Goal: Transaction & Acquisition: Purchase product/service

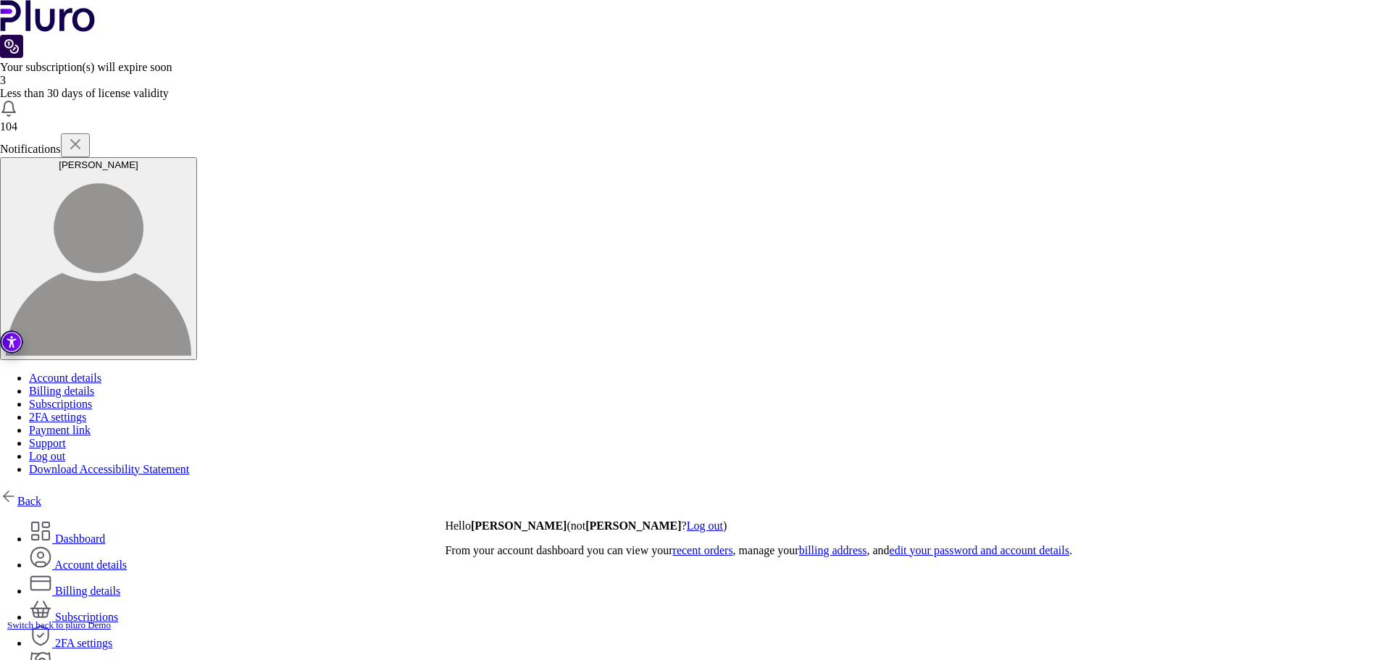
click at [41, 495] on link "Back" at bounding box center [20, 501] width 41 height 12
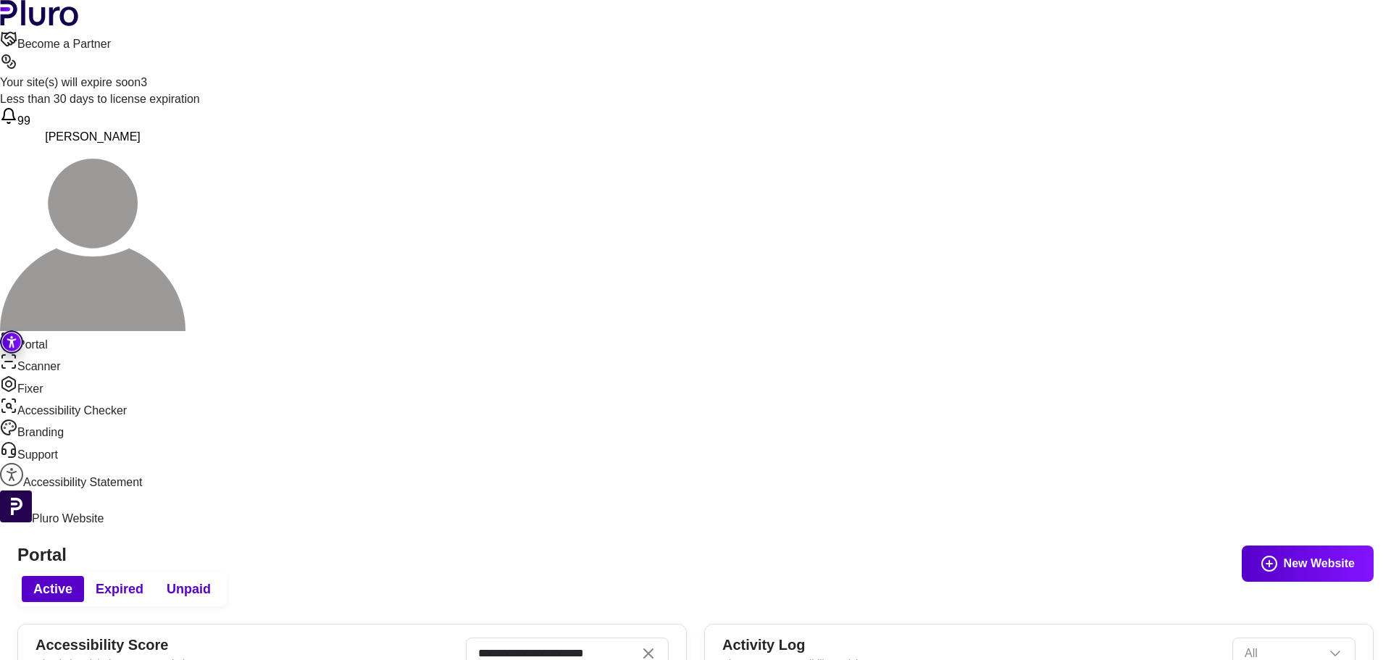
click at [669, 638] on input "**********" at bounding box center [567, 654] width 203 height 32
click at [653, 649] on icon "Clear search field" at bounding box center [648, 653] width 9 height 9
click at [669, 638] on input "Search" at bounding box center [567, 654] width 203 height 32
paste input "**********"
type input "**********"
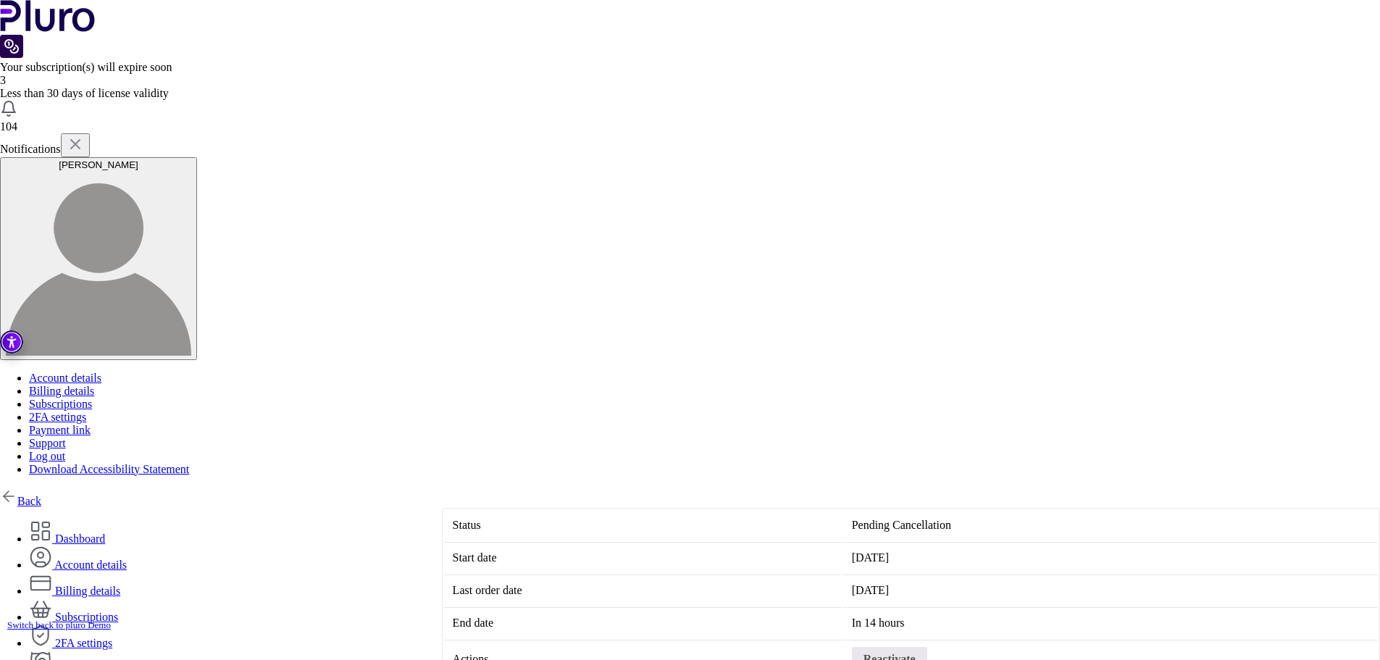
click at [41, 495] on link "Back" at bounding box center [20, 501] width 41 height 12
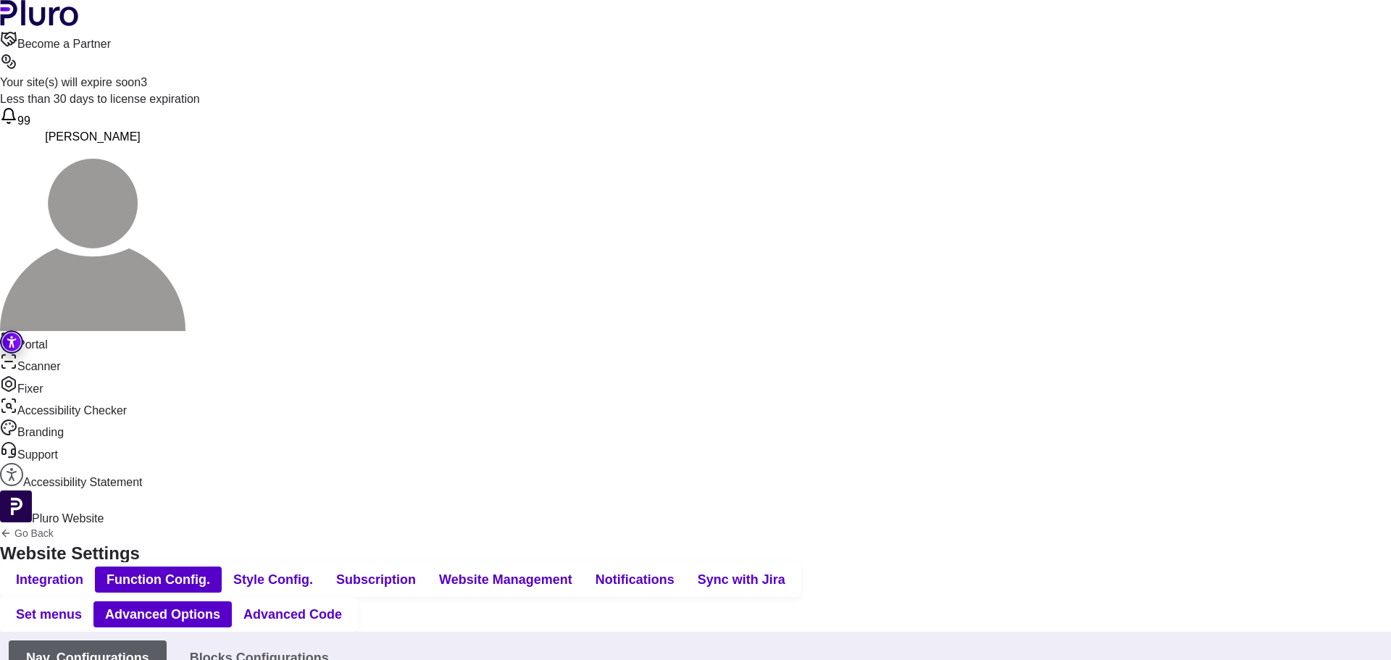
type input "*******"
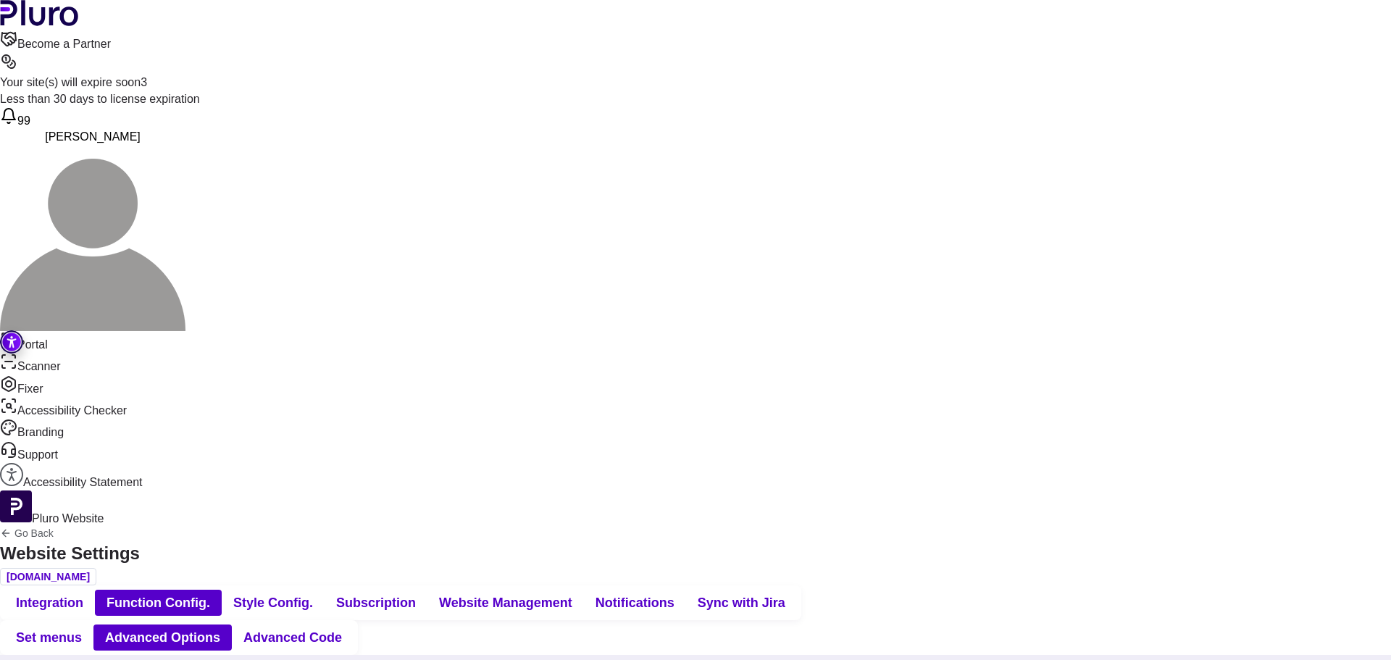
click at [416, 594] on span "Subscription" at bounding box center [376, 602] width 80 height 17
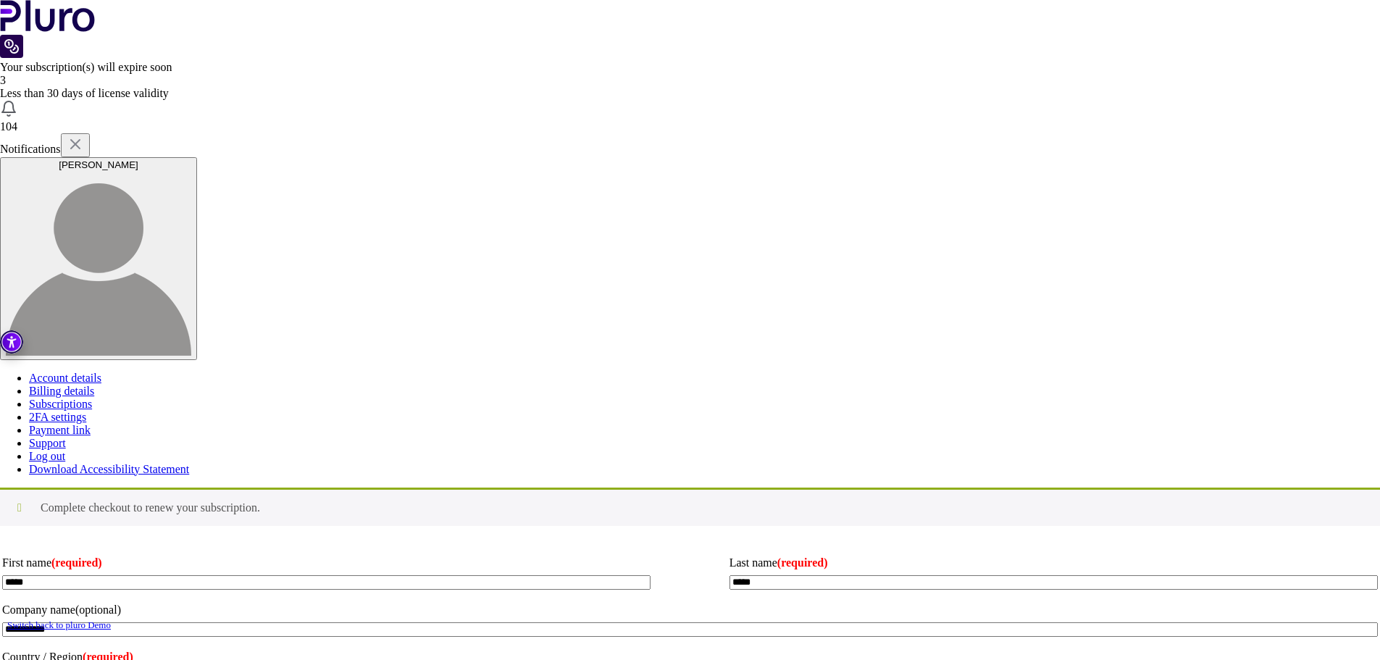
scroll to position [72, 0]
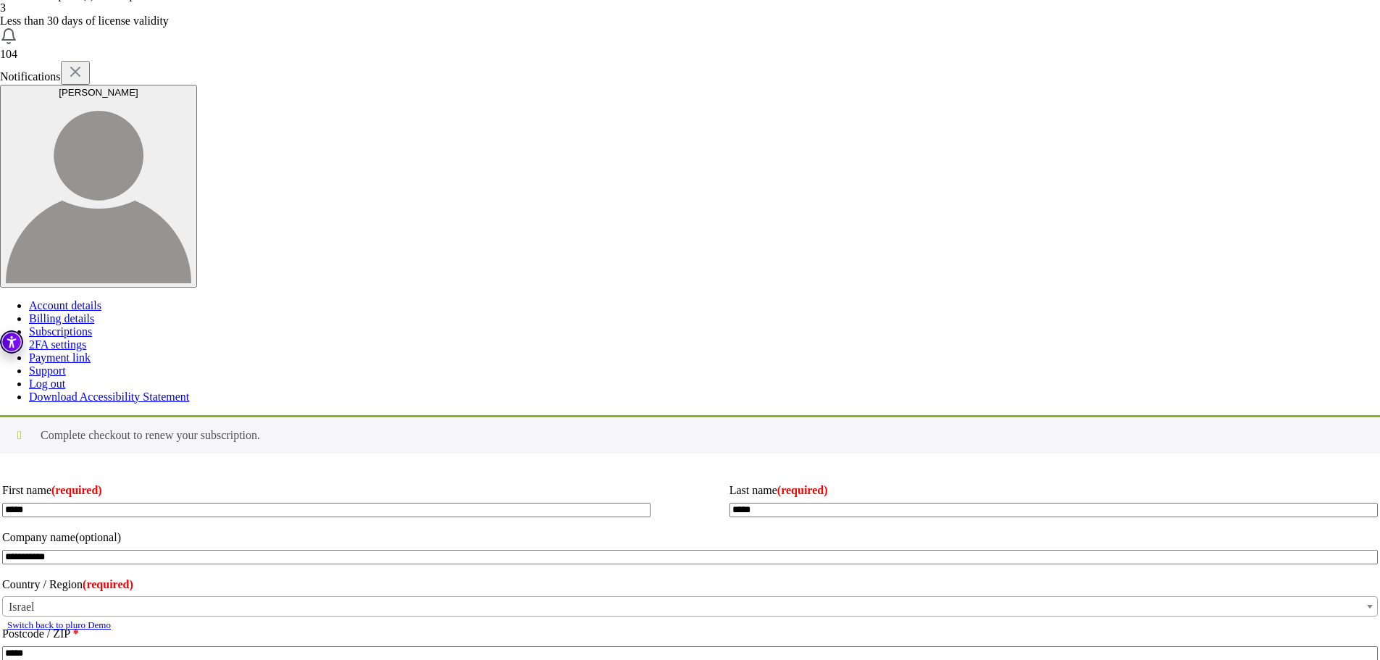
click at [0, 0] on input "Coupon:" at bounding box center [0, 0] width 0 height 0
type input "********"
click at [0, 0] on button "Apply coupon" at bounding box center [0, 0] width 0 height 0
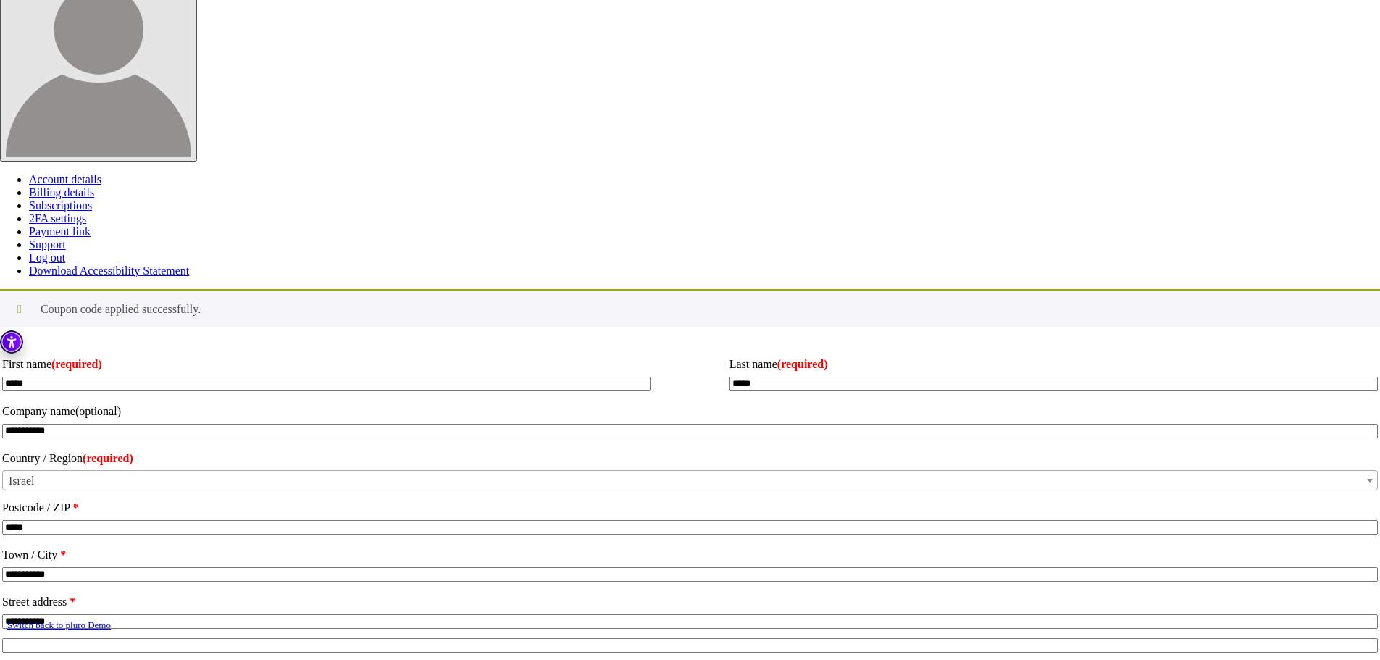
scroll to position [290, 0]
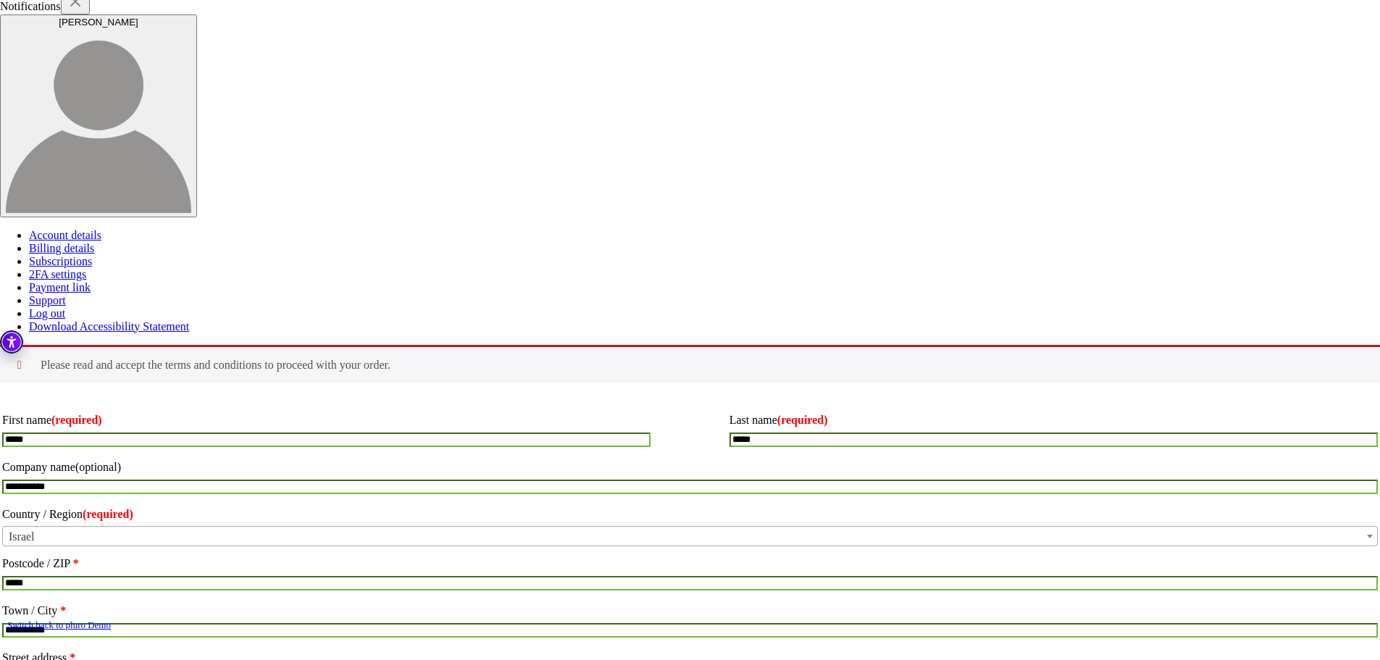
scroll to position [141, 0]
drag, startPoint x: 793, startPoint y: 429, endPoint x: 796, endPoint y: 437, distance: 8.8
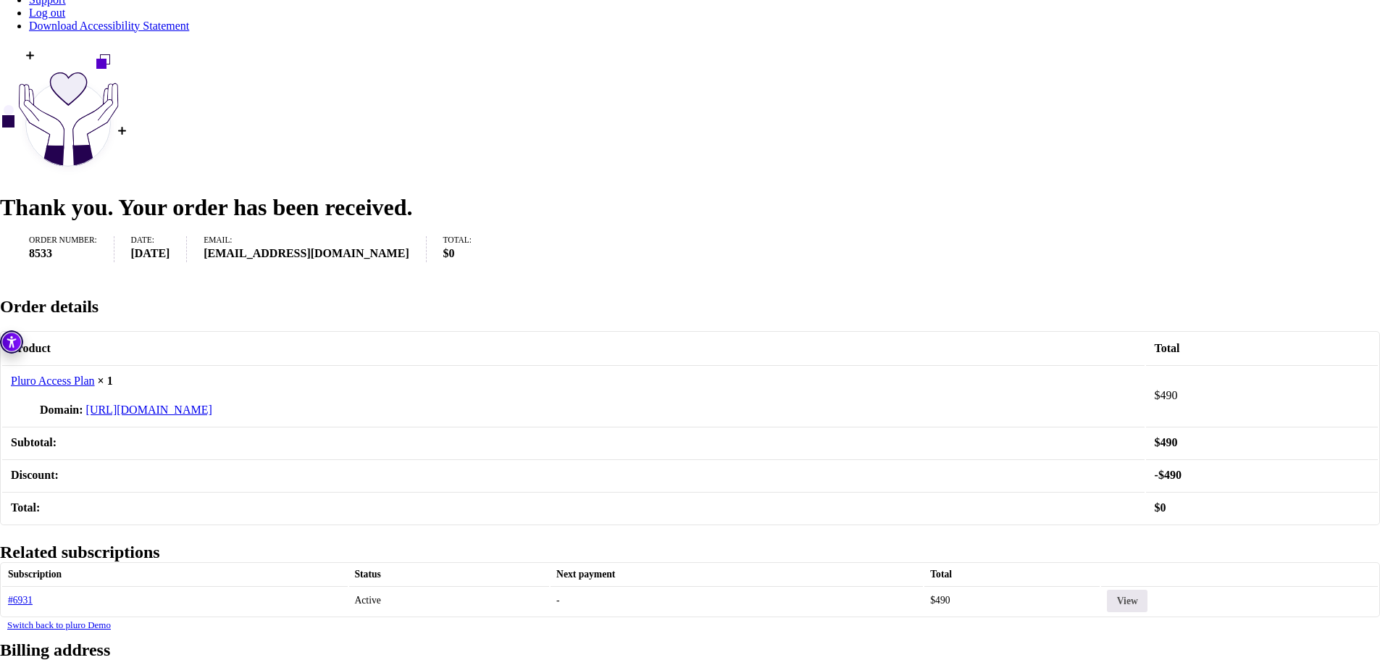
scroll to position [448, 0]
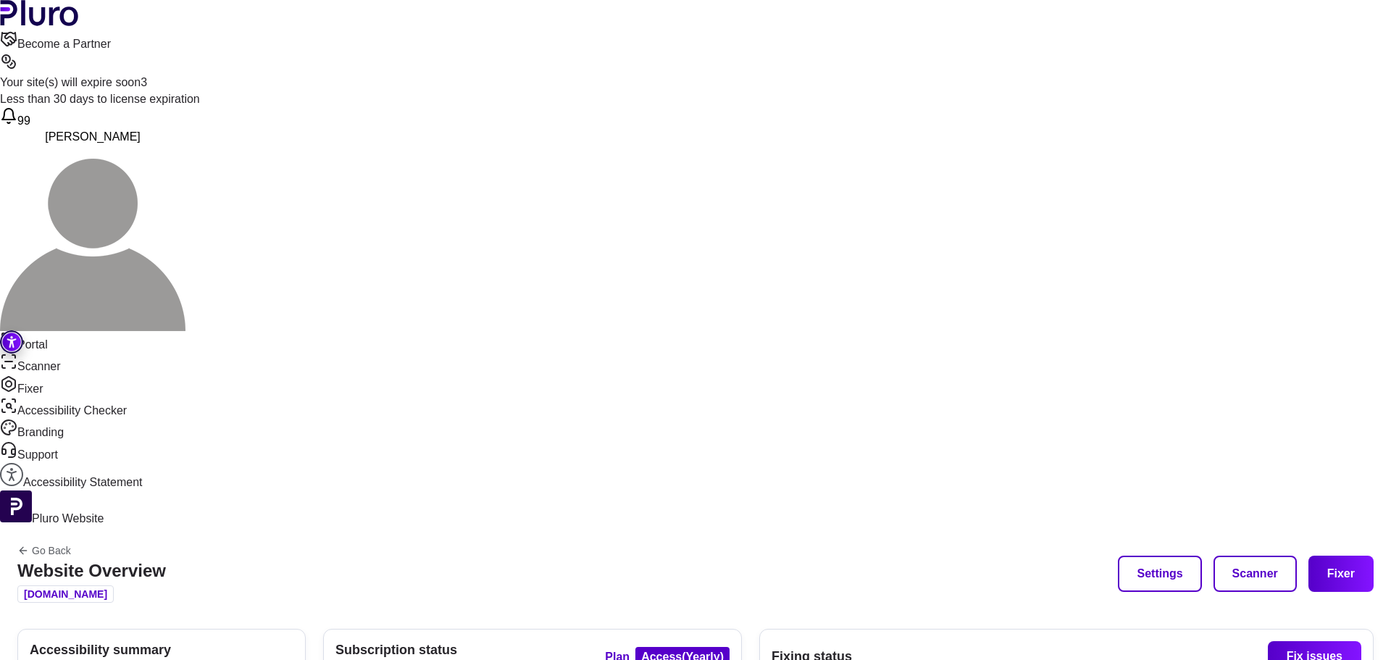
click at [655, 51] on header "Become a Partner Your site(s) will expire soon 3 Less than 30 days to license e…" at bounding box center [695, 165] width 1391 height 331
click at [525, 527] on div "Go Back Website Overview gallerybag.co.il Settings Scanner Fixer" at bounding box center [695, 573] width 1391 height 93
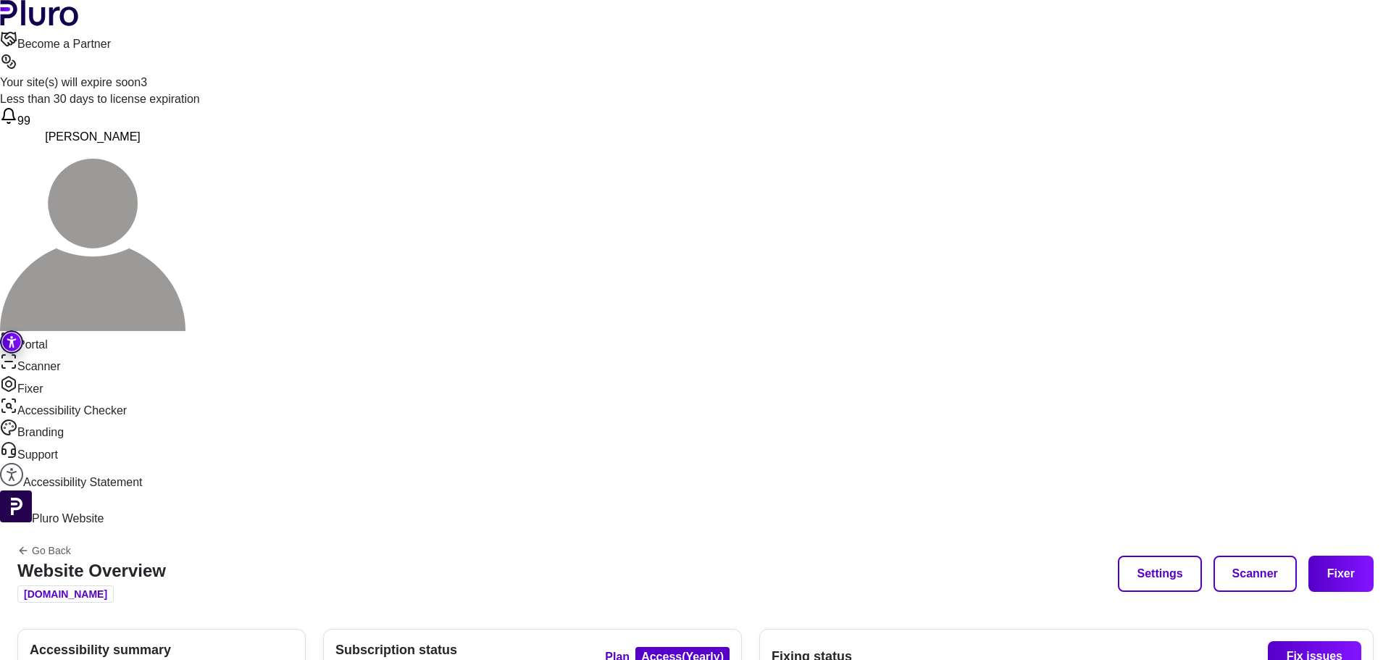
click at [166, 545] on link "Go Back" at bounding box center [91, 551] width 149 height 12
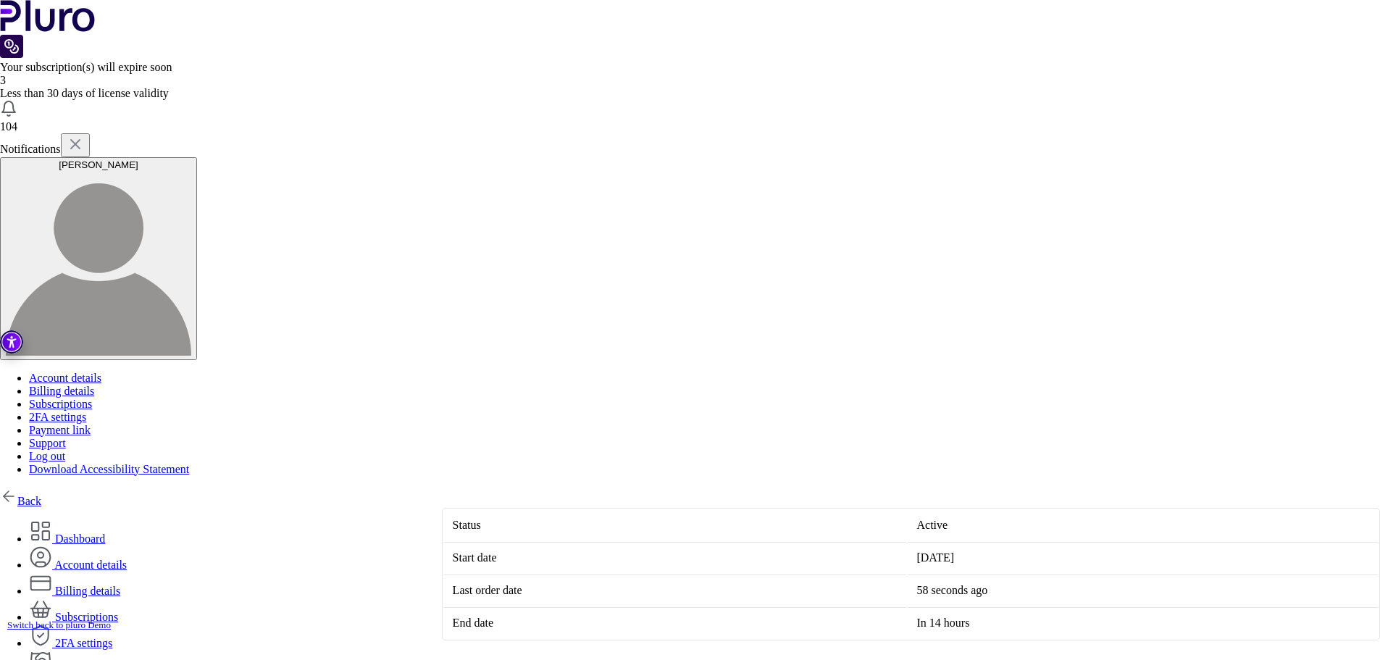
click at [105, 533] on link "Dashboard" at bounding box center [67, 539] width 76 height 12
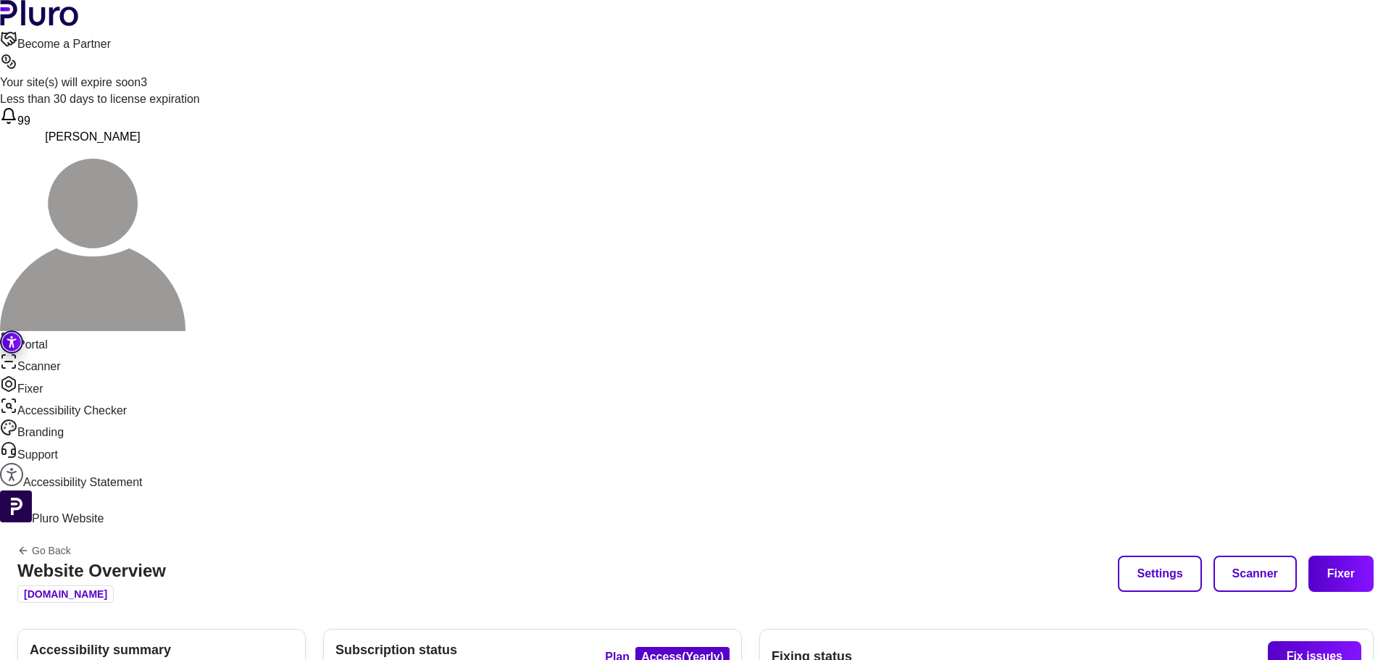
click at [166, 545] on link "Go Back" at bounding box center [91, 551] width 149 height 12
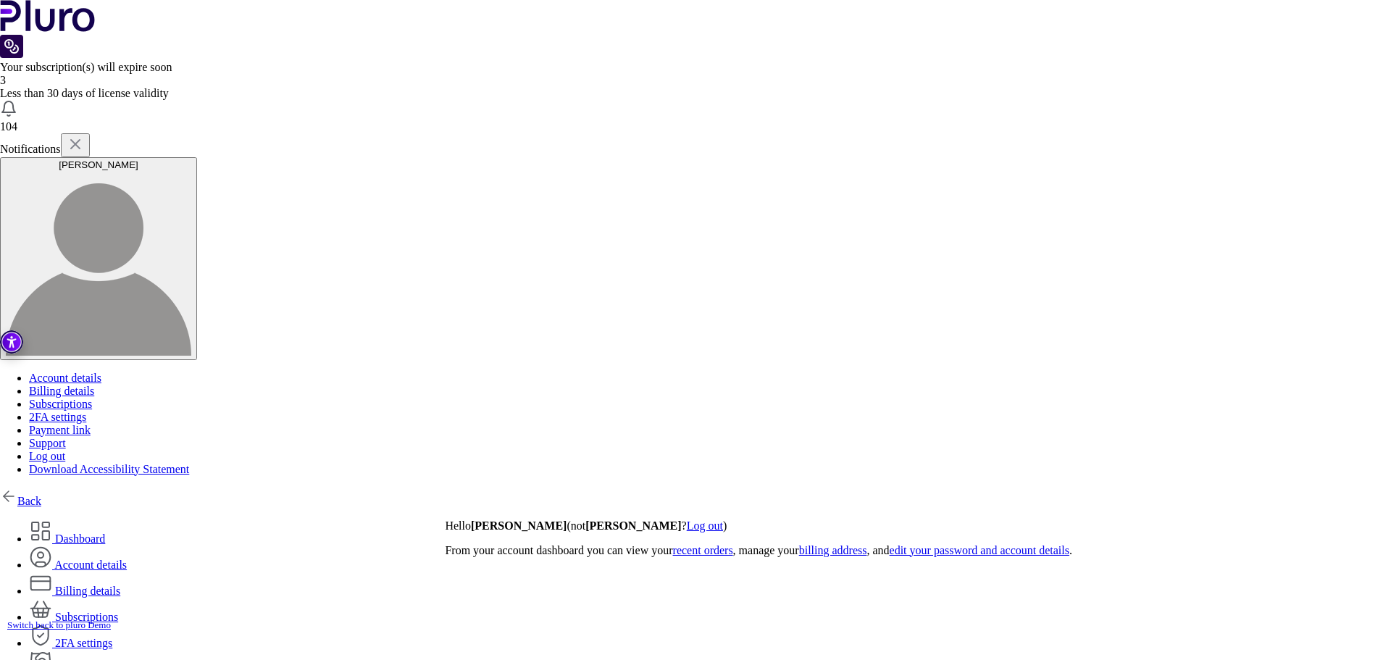
click at [41, 495] on link "Back" at bounding box center [20, 501] width 41 height 12
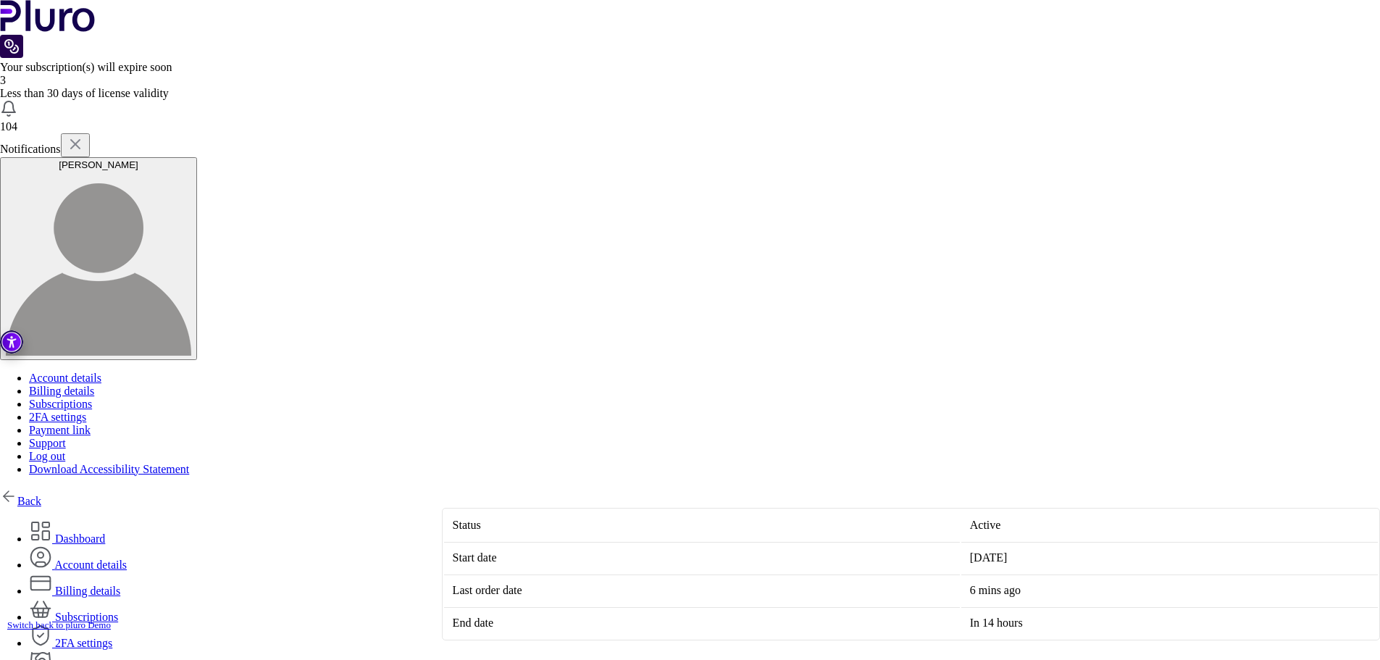
click at [41, 495] on link "Back" at bounding box center [20, 501] width 41 height 12
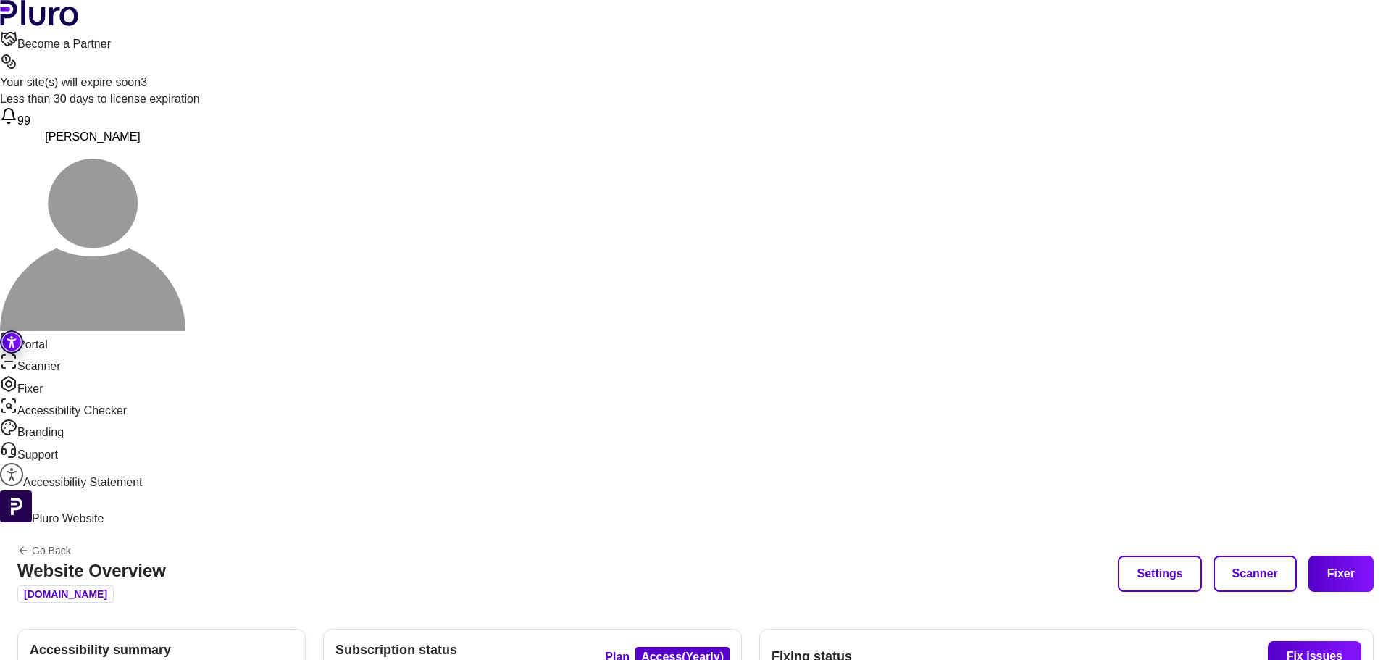
drag, startPoint x: 777, startPoint y: 272, endPoint x: 642, endPoint y: 225, distance: 143.2
click at [603, 527] on div "Go Back Website Overview gallerybag.co.il Settings Scanner Fixer" at bounding box center [695, 573] width 1391 height 93
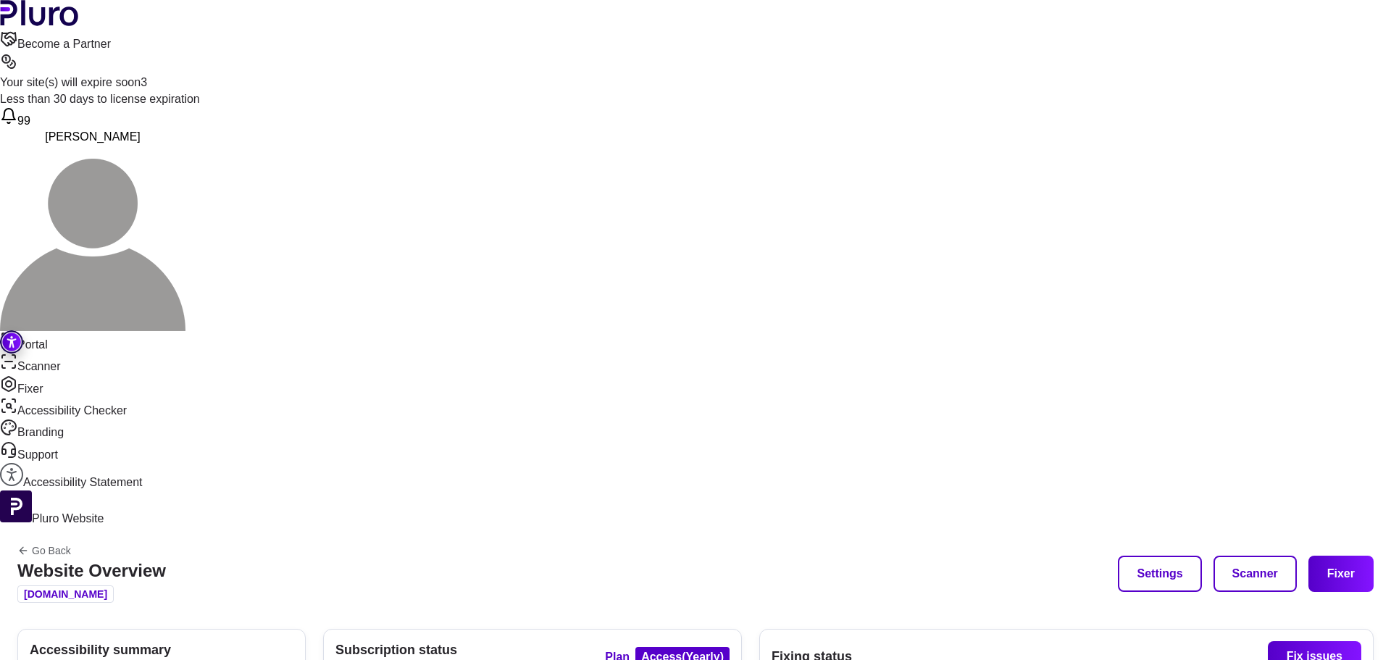
click at [515, 47] on header "Become a Partner Your site(s) will expire soon 3 Less than 30 days to license e…" at bounding box center [695, 165] width 1391 height 331
